Goal: Transaction & Acquisition: Purchase product/service

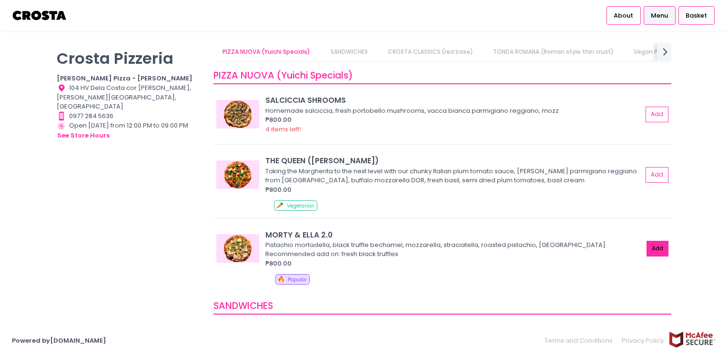
click at [655, 247] on button "Add" at bounding box center [657, 249] width 22 height 16
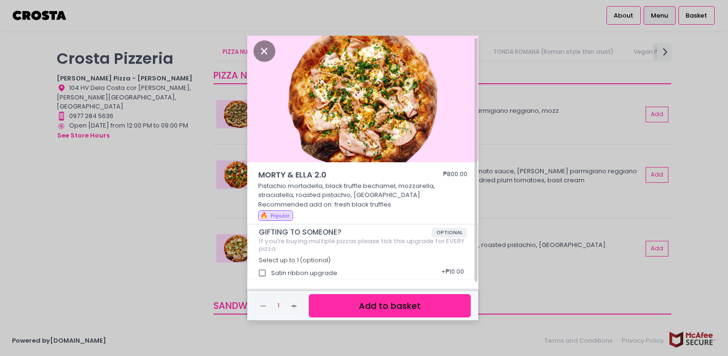
scroll to position [3, 0]
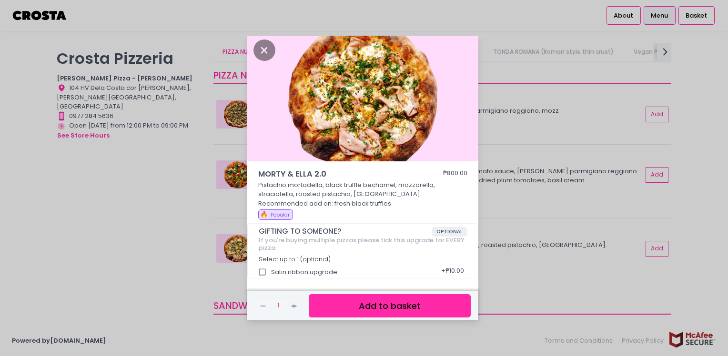
click at [398, 306] on button "Add to basket" at bounding box center [390, 305] width 162 height 23
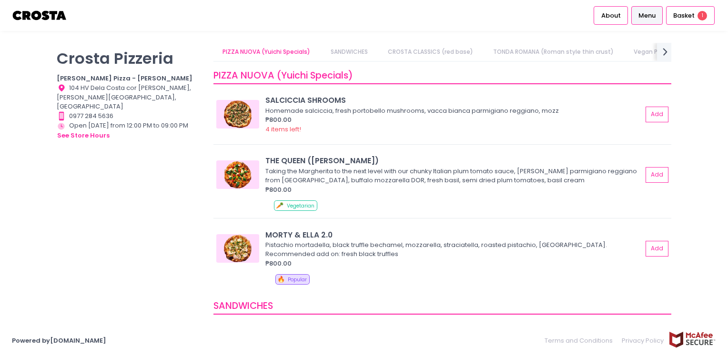
click at [347, 50] on link "SANDWICHES" at bounding box center [349, 52] width 56 height 18
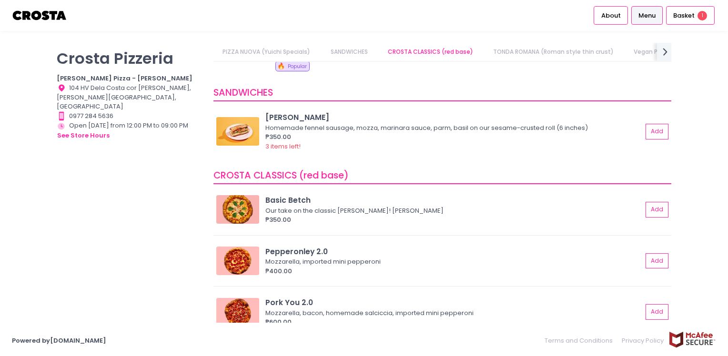
scroll to position [230, 0]
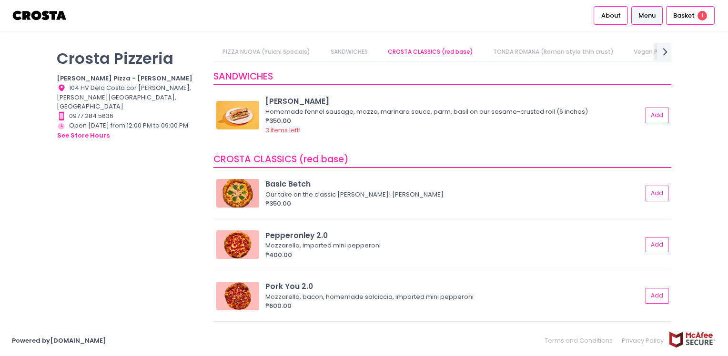
click at [411, 49] on link "CROSTA CLASSICS (red base)" at bounding box center [430, 52] width 104 height 18
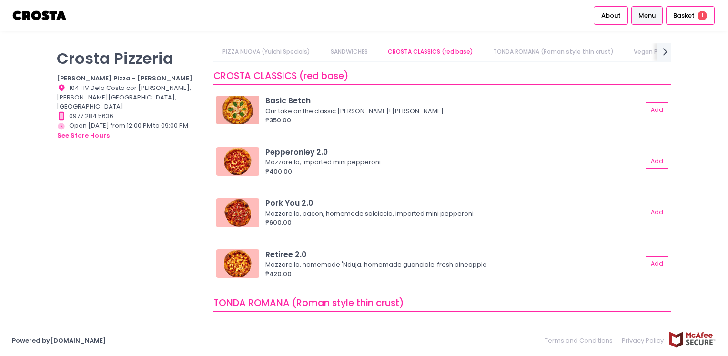
click at [530, 50] on link "TONDA ROMANA (Roman style thin crust)" at bounding box center [553, 52] width 139 height 18
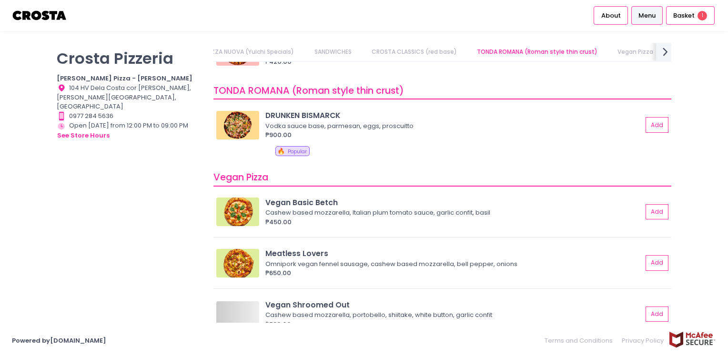
scroll to position [539, 0]
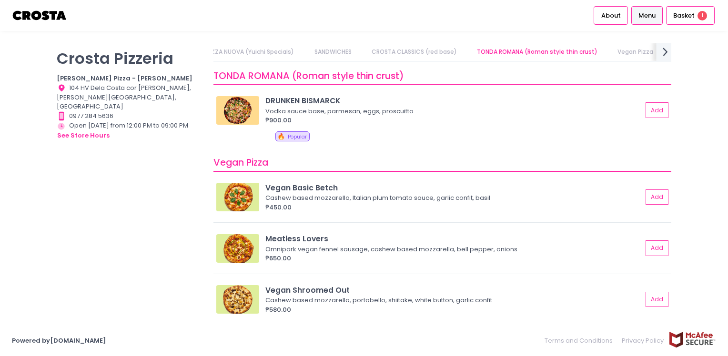
click at [669, 50] on icon "next Created with Sketch." at bounding box center [665, 52] width 14 height 14
click at [547, 50] on link "Detroit Thin Crust" at bounding box center [537, 52] width 72 height 18
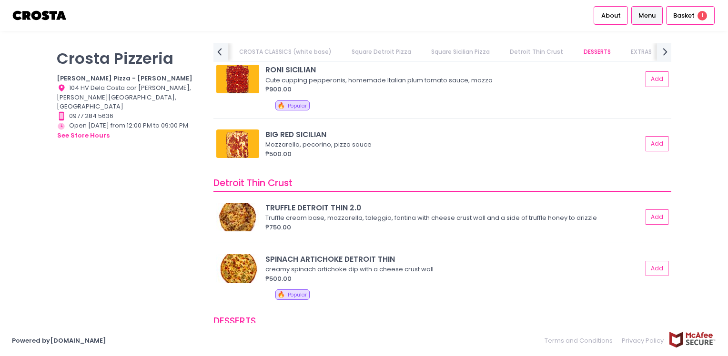
click at [452, 50] on link "Square Sicilian Pizza" at bounding box center [460, 52] width 77 height 18
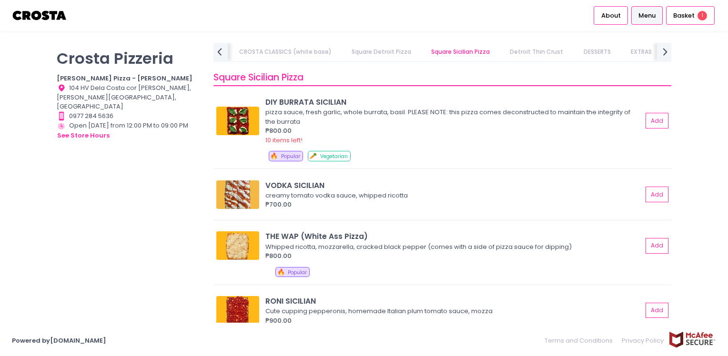
click at [582, 50] on link "DESSERTS" at bounding box center [597, 52] width 46 height 18
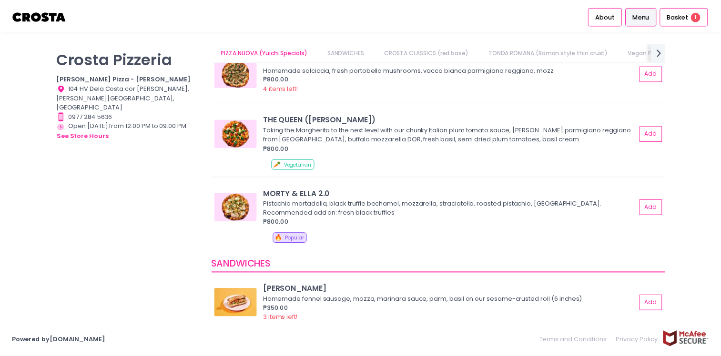
scroll to position [0, 0]
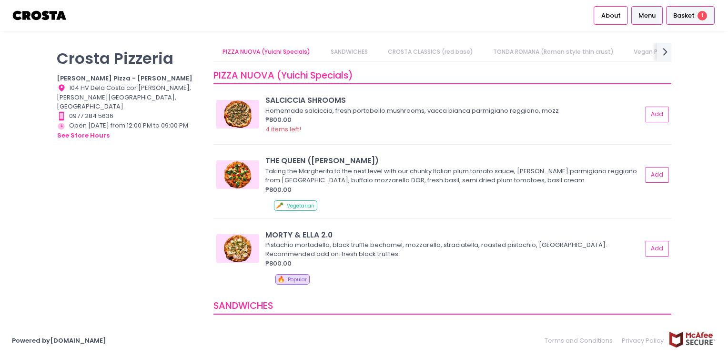
click at [698, 13] on span "1" at bounding box center [702, 16] width 10 height 10
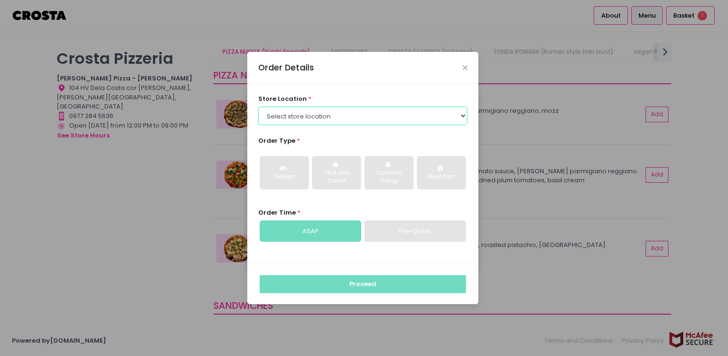
click at [463, 116] on select "Select store location Crosta Pizza - Salcedo Crosta Pizza - San Juan" at bounding box center [363, 116] width 210 height 18
select select "5fabb2e53664a8677beaeb89"
click at [258, 107] on select "Select store location Crosta Pizza - Salcedo Crosta Pizza - San Juan" at bounding box center [363, 116] width 210 height 18
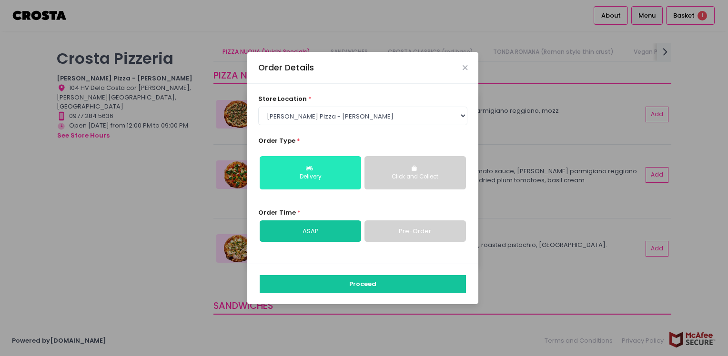
click at [322, 171] on button "Delivery" at bounding box center [310, 172] width 101 height 33
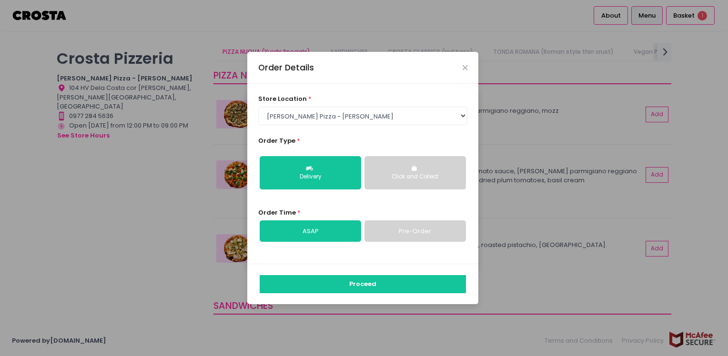
click at [419, 233] on link "Pre-Order" at bounding box center [414, 232] width 101 height 22
select select "2025-10-02"
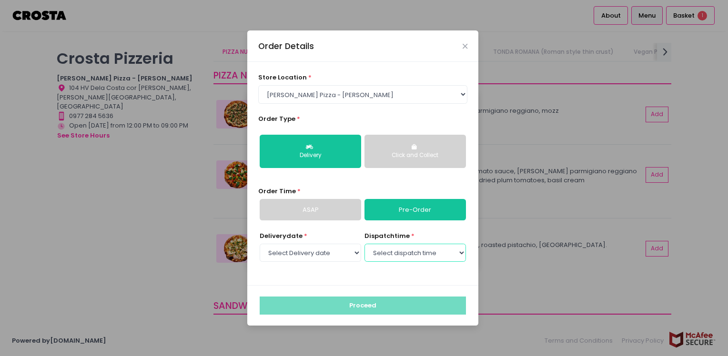
click at [463, 253] on select "Select dispatch time 02:30 PM - 03:00 PM 03:00 PM - 03:30 PM 03:30 PM - 04:00 P…" at bounding box center [414, 253] width 101 height 18
select select "14:30"
click at [364, 244] on select "Select dispatch time 02:30 PM - 03:00 PM 03:00 PM - 03:30 PM 03:30 PM - 04:00 P…" at bounding box center [414, 253] width 101 height 18
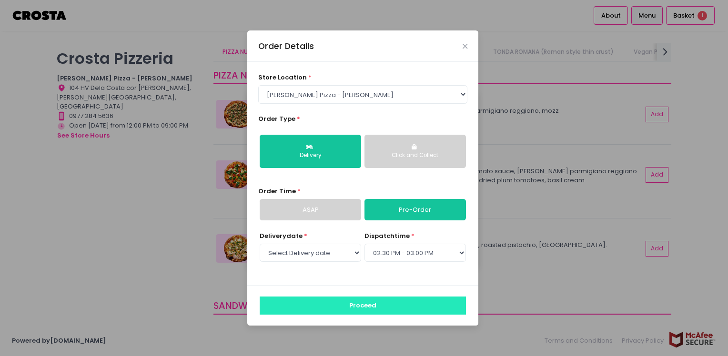
click at [368, 309] on button "Proceed" at bounding box center [363, 306] width 206 height 18
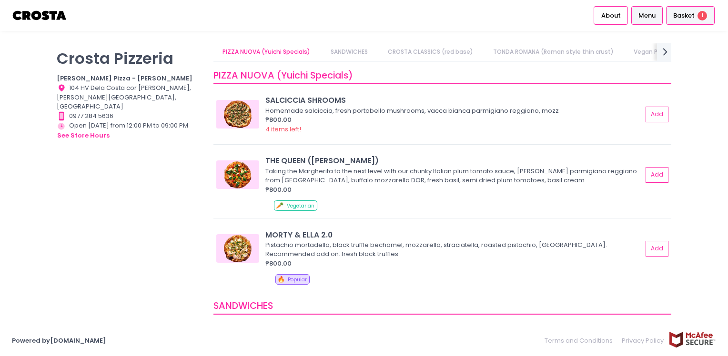
click at [678, 15] on span "Basket" at bounding box center [683, 16] width 21 height 10
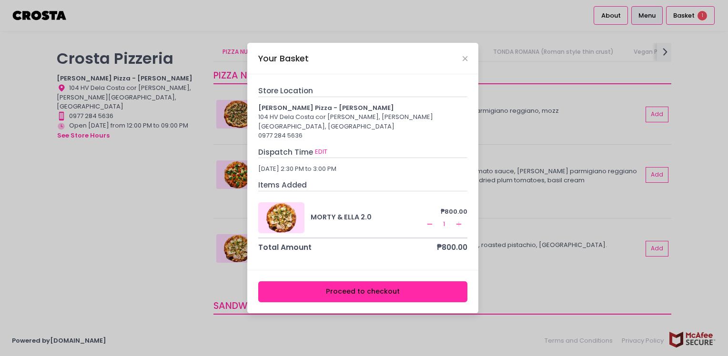
click at [342, 288] on button "Proceed to checkout" at bounding box center [363, 291] width 210 height 21
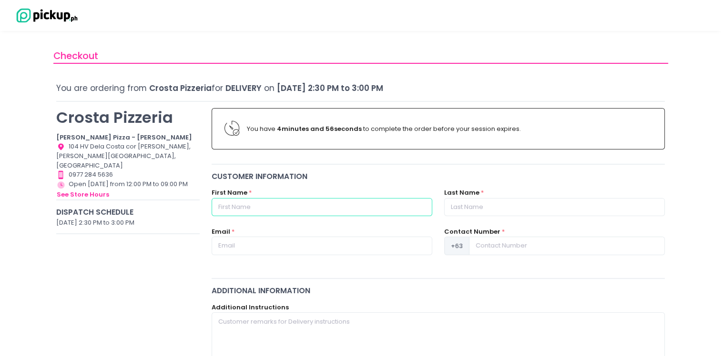
click at [255, 203] on input "text" at bounding box center [321, 207] width 221 height 18
type input "Shirley"
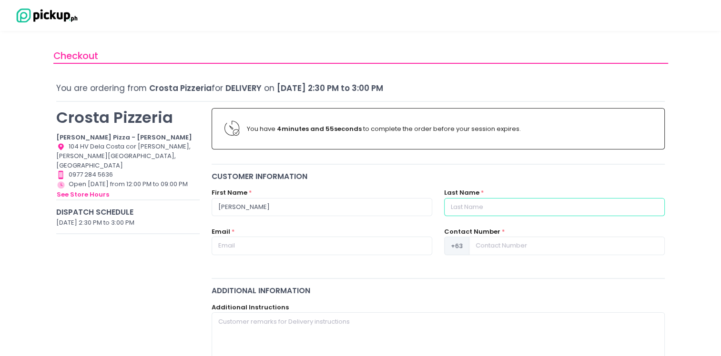
type input "Santillan"
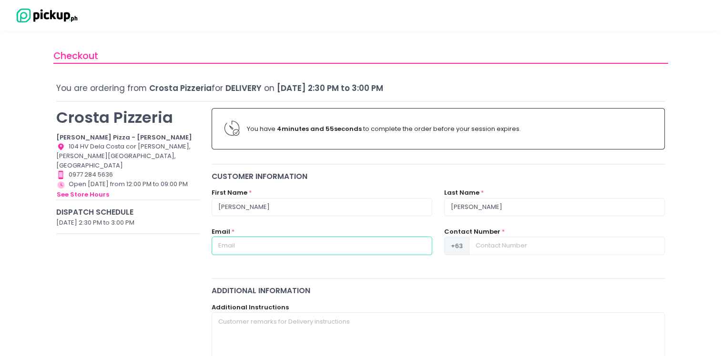
type input "shirleysls@yahoo.com"
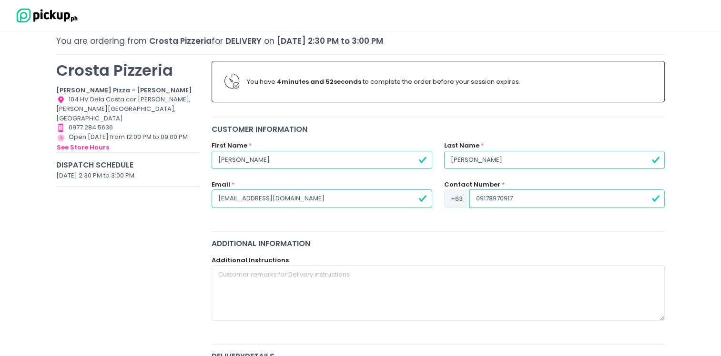
scroll to position [48, 0]
click at [479, 197] on input "09178970917" at bounding box center [566, 198] width 195 height 18
type input "9178970917"
drag, startPoint x: 311, startPoint y: 201, endPoint x: 196, endPoint y: 199, distance: 114.3
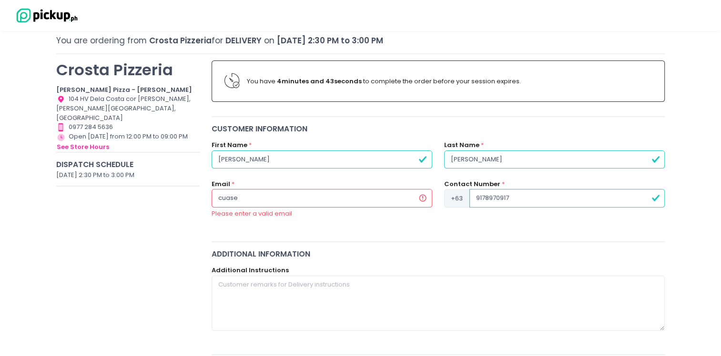
type input "cuaseli917@gmail.com"
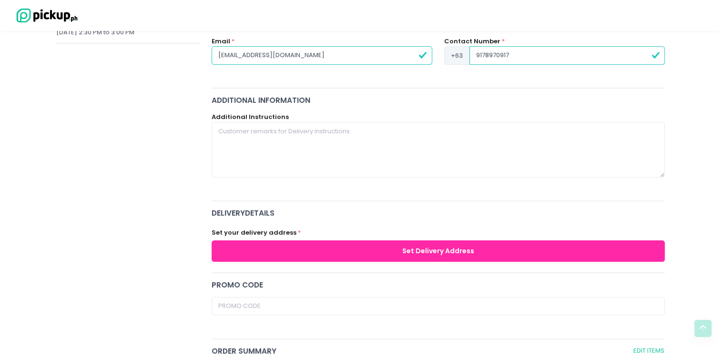
scroll to position [286, 0]
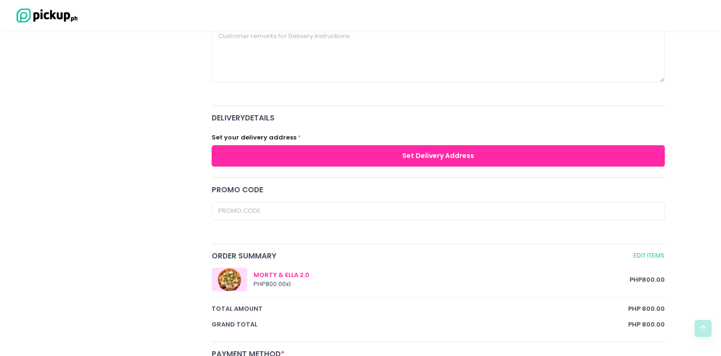
click at [351, 153] on button "Set Delivery Address" at bounding box center [437, 155] width 453 height 21
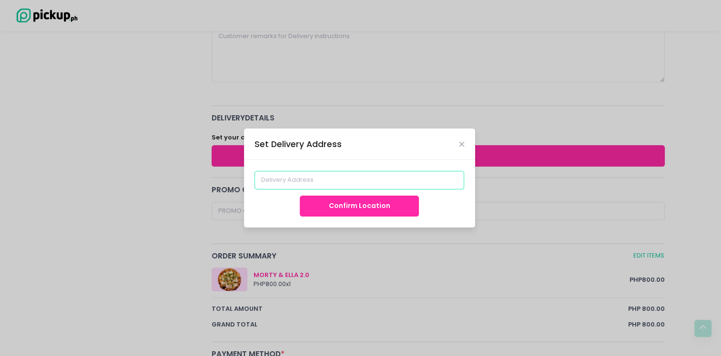
click at [307, 183] on input at bounding box center [359, 180] width 210 height 18
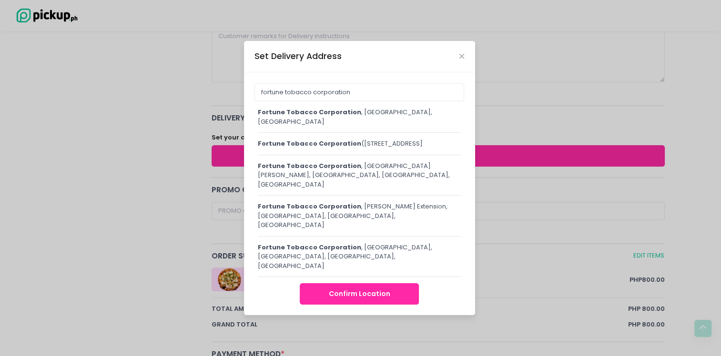
click at [354, 149] on div "fortune tobacco corporation (West Capitol Drive Gate), West Capitol Drive, Pasi…" at bounding box center [359, 144] width 203 height 10
type input "Fortune Tobacco Corporation (West Capitol Drive Gate), West Capitol Drive, Pasi…"
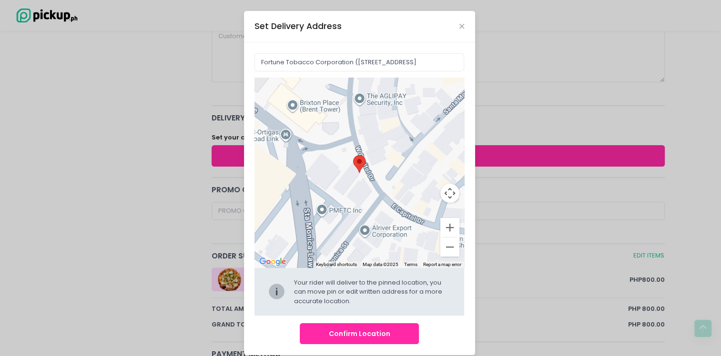
click at [369, 334] on button "Confirm Location" at bounding box center [359, 333] width 119 height 21
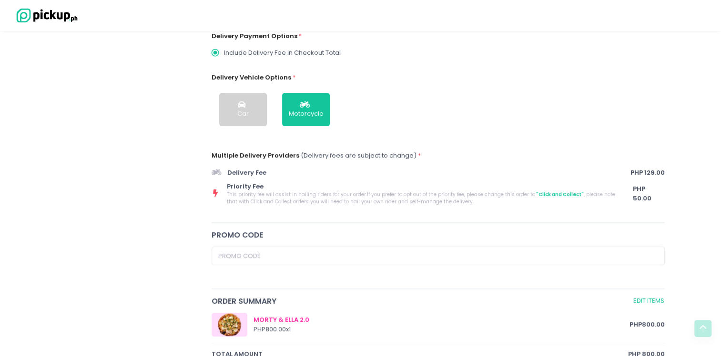
scroll to position [226, 0]
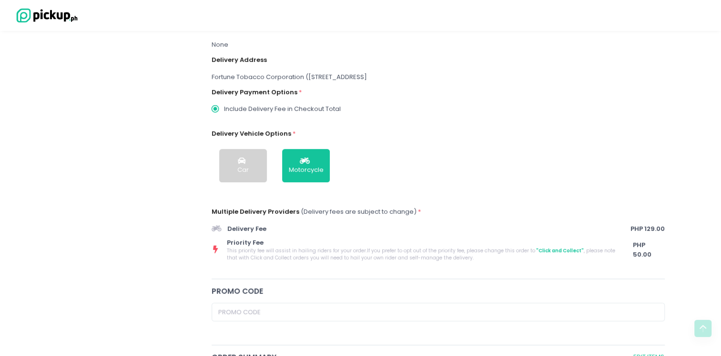
click at [214, 247] on icon at bounding box center [215, 250] width 5 height 8
click at [231, 231] on span "Delivery Fee" at bounding box center [427, 229] width 400 height 10
click at [307, 171] on div "Motorcycle" at bounding box center [306, 170] width 35 height 10
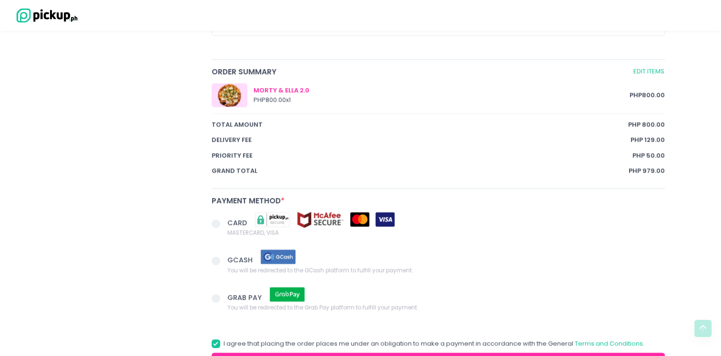
scroll to position [559, 0]
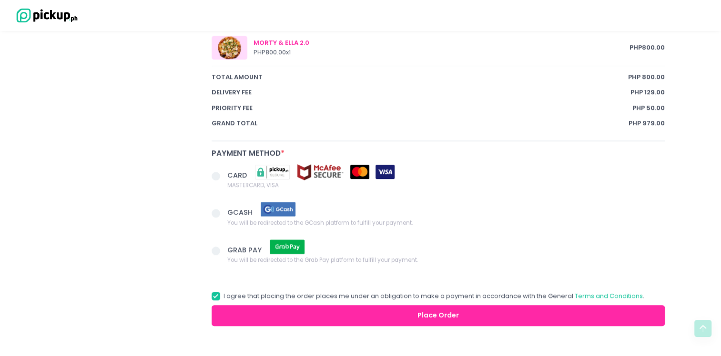
click at [215, 211] on span at bounding box center [215, 213] width 9 height 9
click at [223, 211] on input "GCASH You will be redirected to the GCash platform to fulfill your payment." at bounding box center [226, 212] width 6 height 6
click at [466, 319] on button "Place Order" at bounding box center [437, 315] width 453 height 21
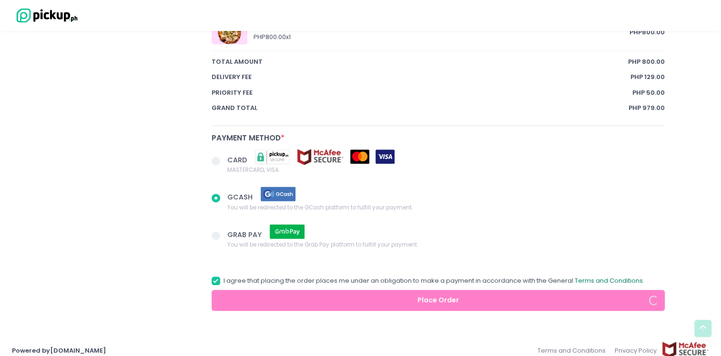
scroll to position [583, 0]
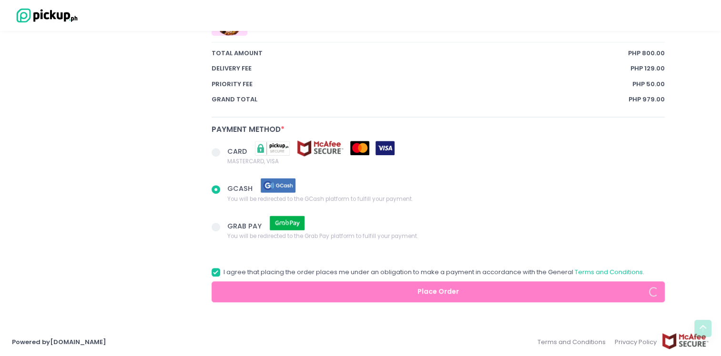
radio input "true"
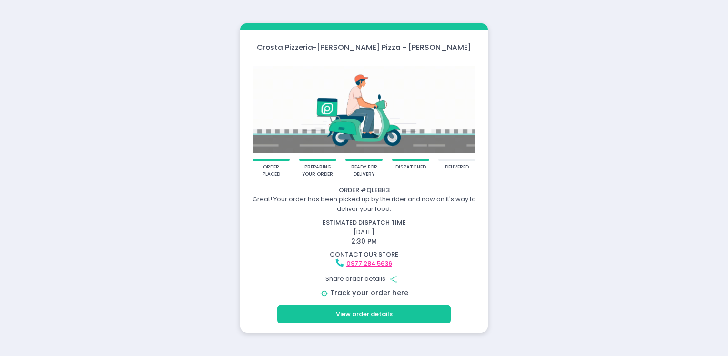
click at [361, 316] on button "View order details" at bounding box center [363, 314] width 173 height 18
click at [362, 294] on link "Track your order here" at bounding box center [369, 293] width 78 height 10
